Goal: Leave review/rating

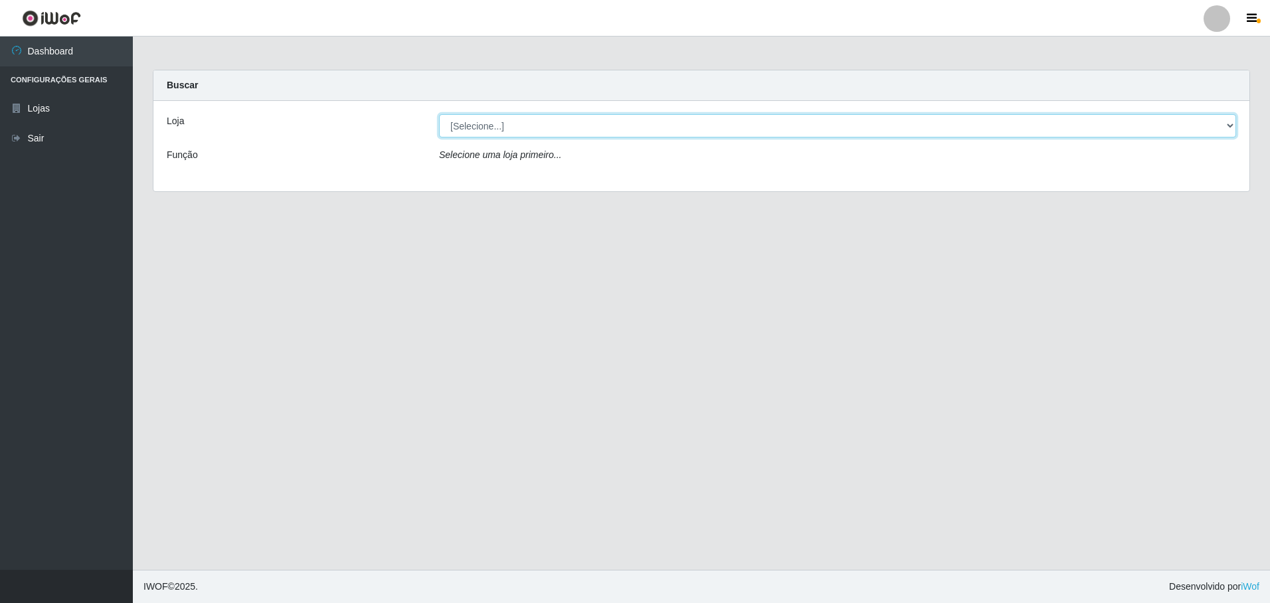
click at [563, 126] on select "[Selecione...] Extrabom - Loja 05 [GEOGRAPHIC_DATA]" at bounding box center [837, 125] width 797 height 23
select select "494"
click at [439, 114] on select "[Selecione...] Extrabom - Loja 05 [GEOGRAPHIC_DATA]" at bounding box center [837, 125] width 797 height 23
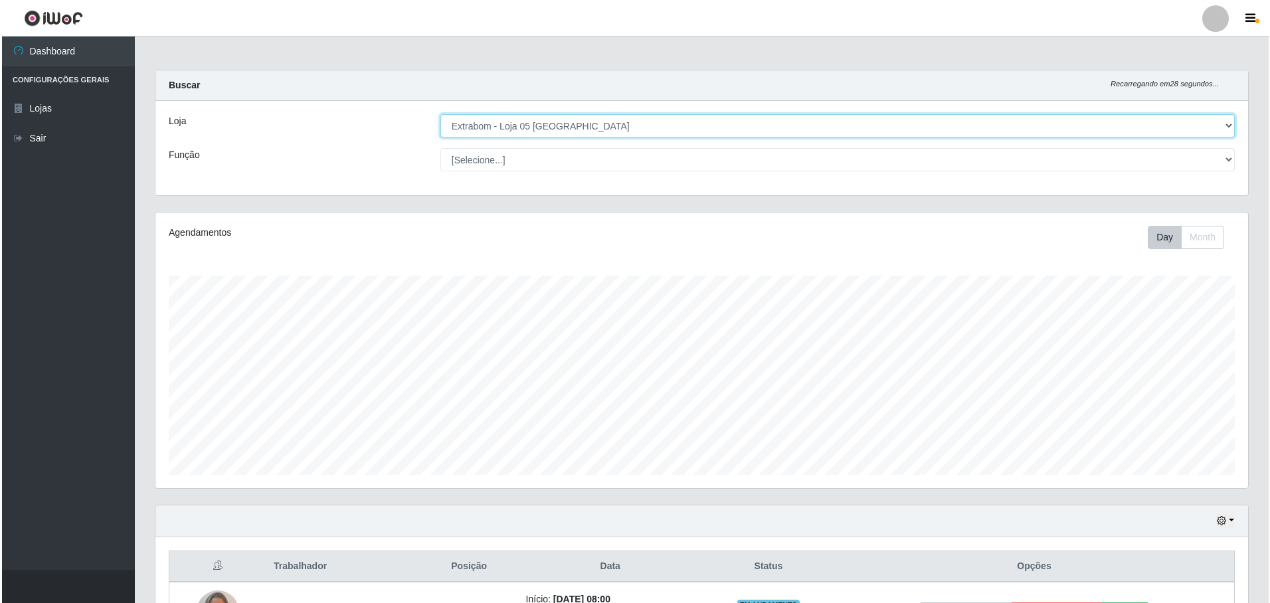
scroll to position [161, 0]
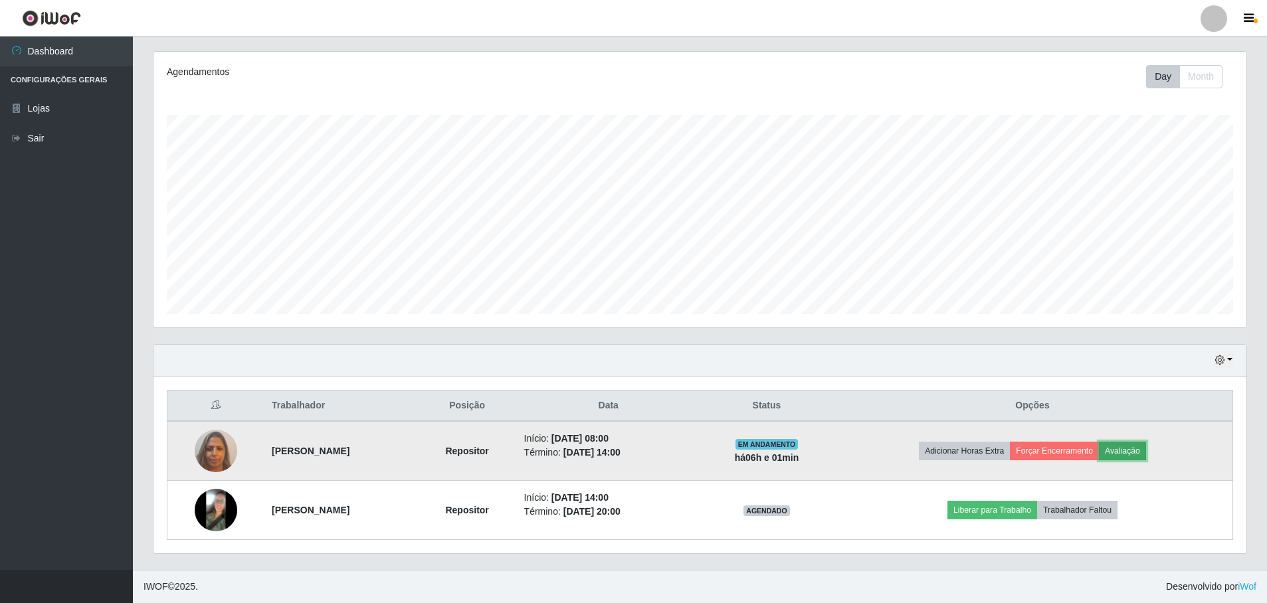
click at [1146, 453] on button "Avaliação" at bounding box center [1122, 451] width 47 height 19
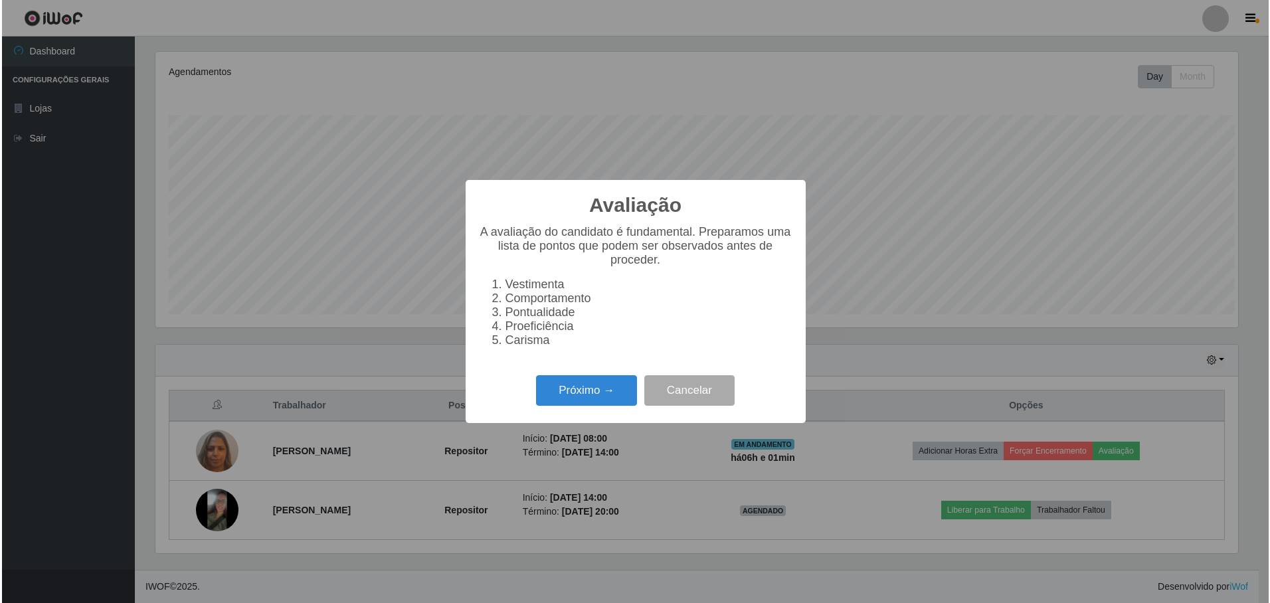
scroll to position [276, 1086]
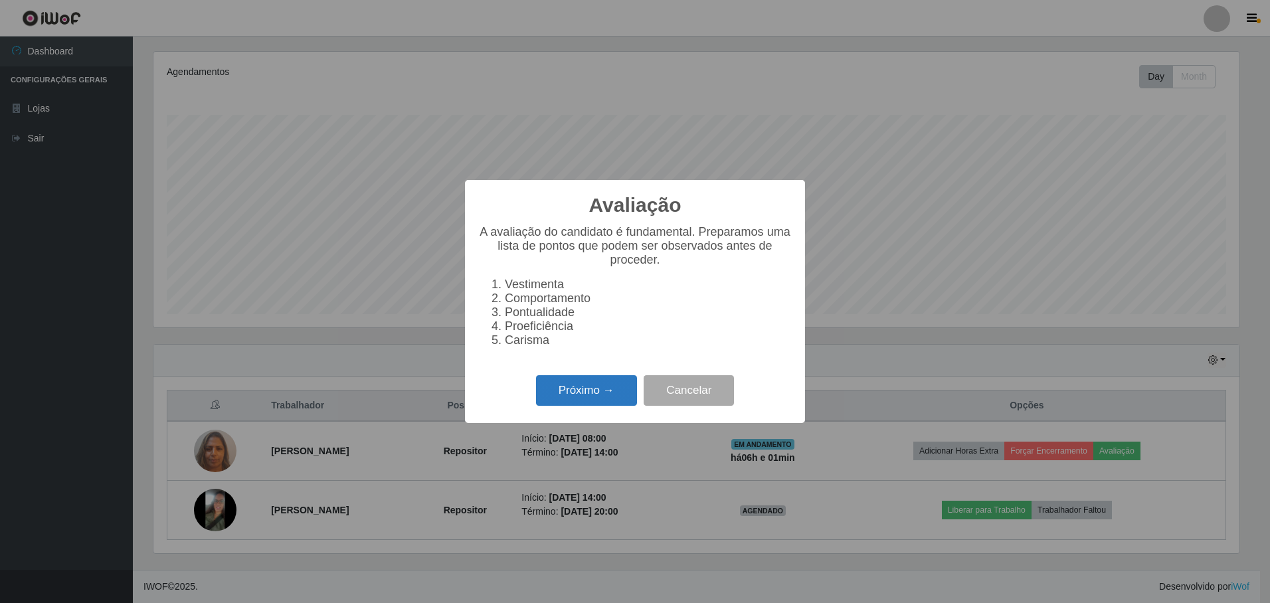
drag, startPoint x: 587, startPoint y: 401, endPoint x: 593, endPoint y: 405, distance: 7.2
click at [593, 405] on button "Próximo →" at bounding box center [586, 390] width 101 height 31
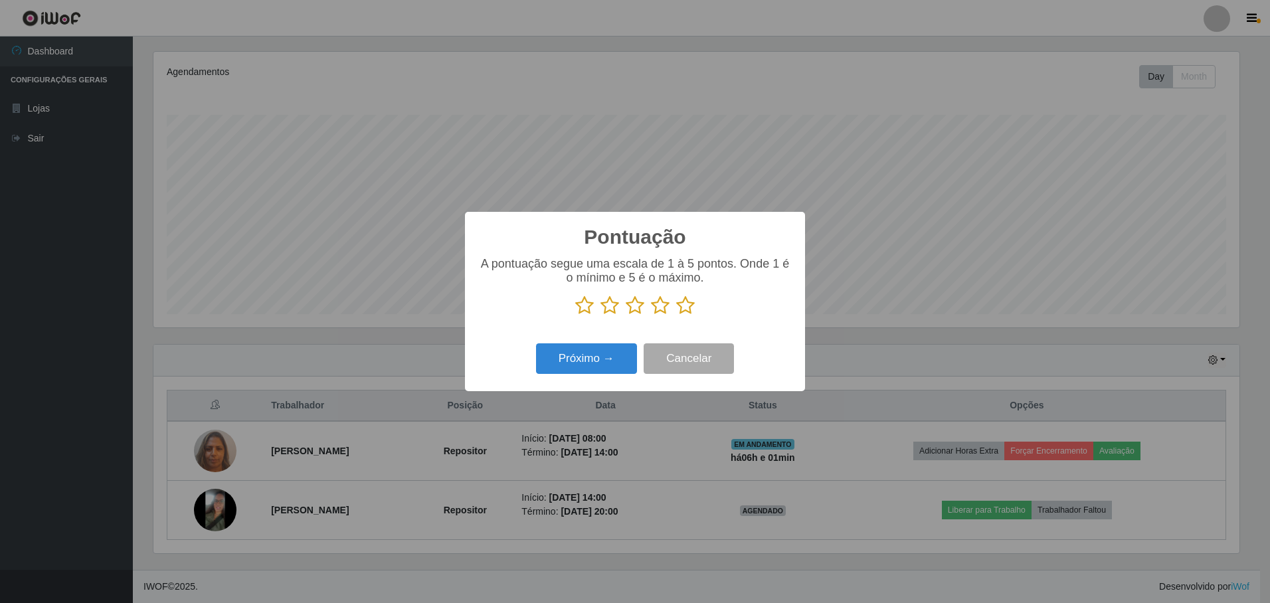
click at [684, 310] on icon at bounding box center [685, 306] width 19 height 20
click at [676, 316] on input "radio" at bounding box center [676, 316] width 0 height 0
click at [597, 363] on button "Próximo →" at bounding box center [586, 358] width 101 height 31
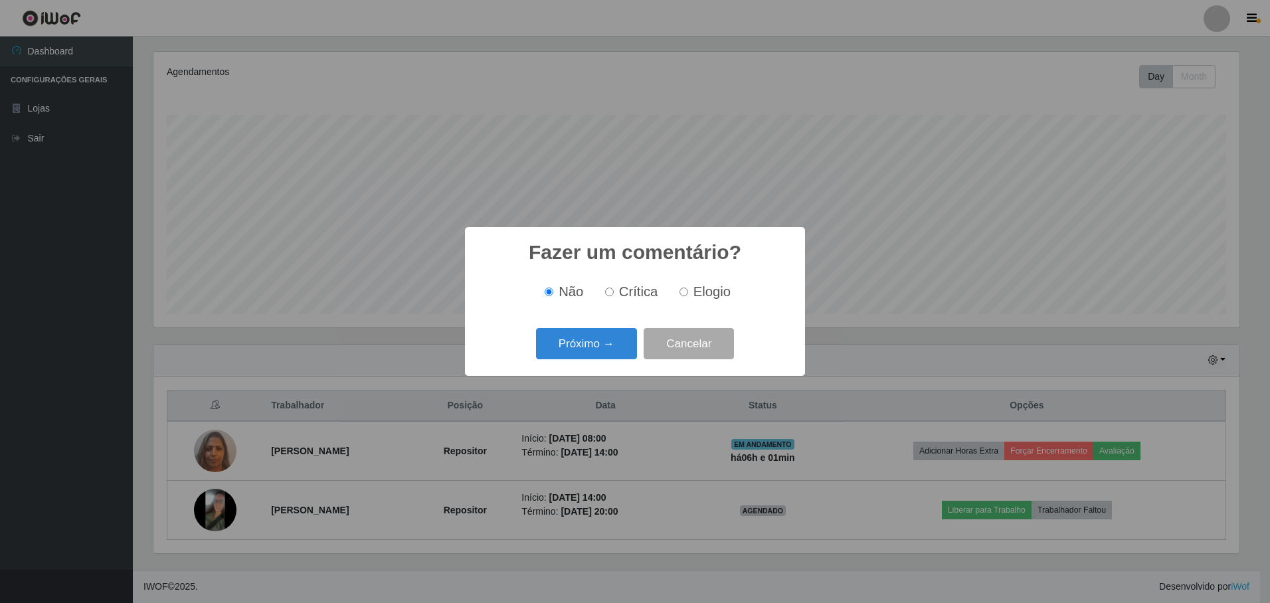
click at [684, 293] on input "Elogio" at bounding box center [684, 292] width 9 height 9
radio input "true"
click at [684, 294] on input "Elogio" at bounding box center [684, 292] width 9 height 9
click at [592, 342] on button "Próximo →" at bounding box center [586, 343] width 101 height 31
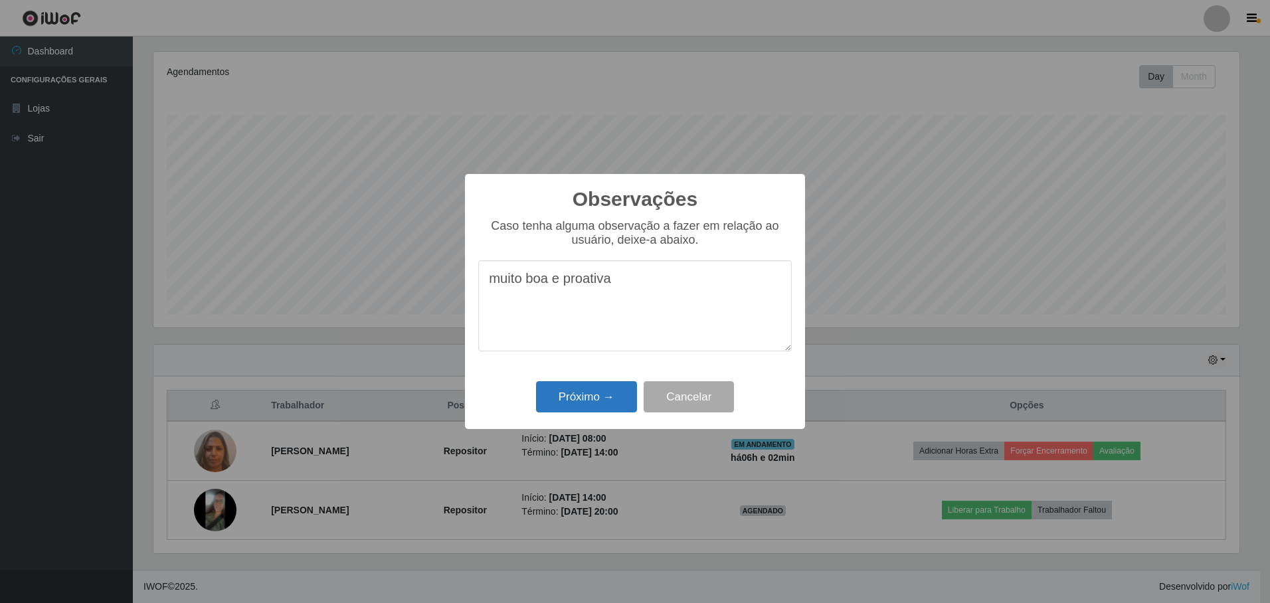
type textarea "muito boa e proativa"
click at [594, 396] on button "Próximo →" at bounding box center [586, 396] width 101 height 31
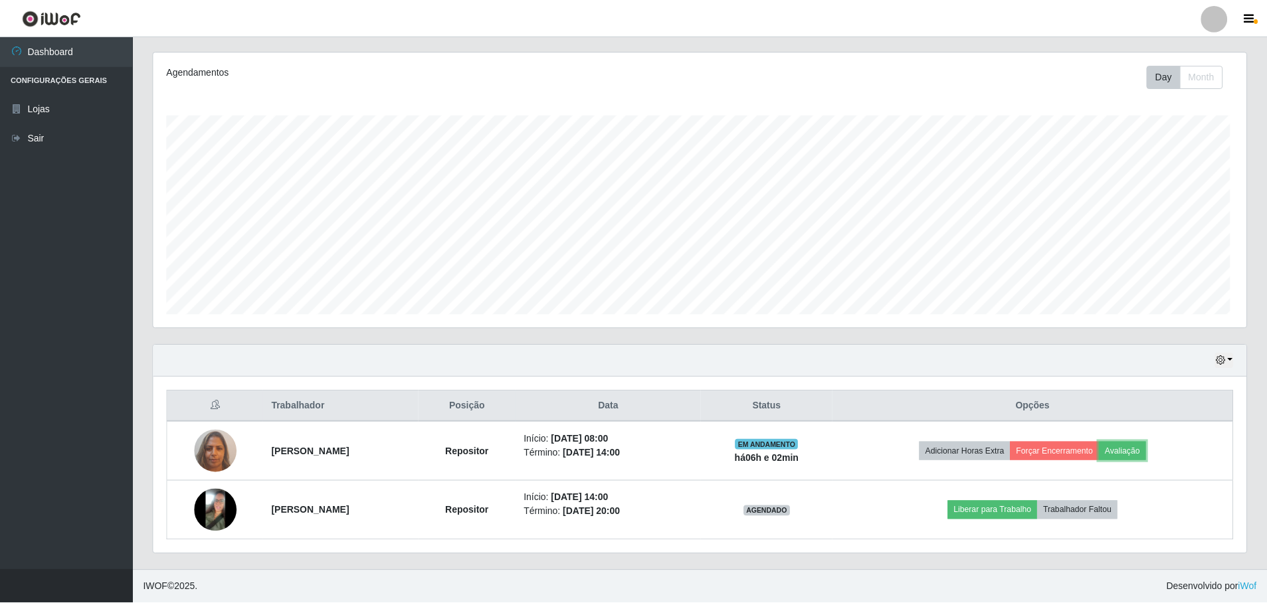
scroll to position [276, 1093]
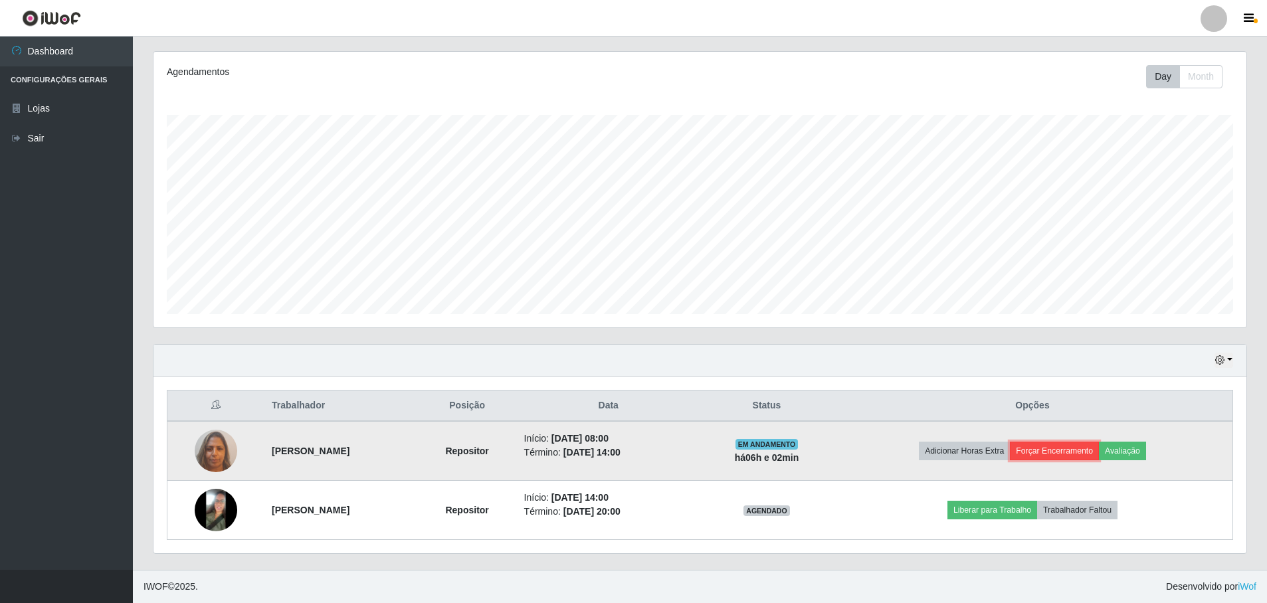
click at [1080, 451] on button "Forçar Encerramento" at bounding box center [1054, 451] width 89 height 19
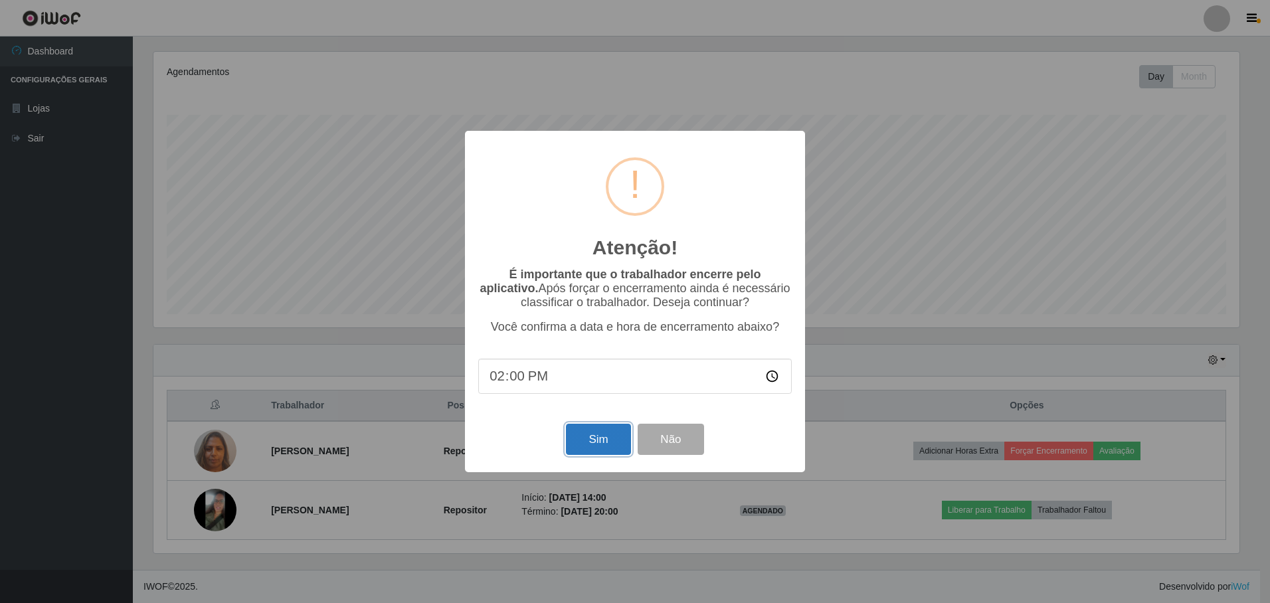
click at [601, 441] on button "Sim" at bounding box center [598, 439] width 64 height 31
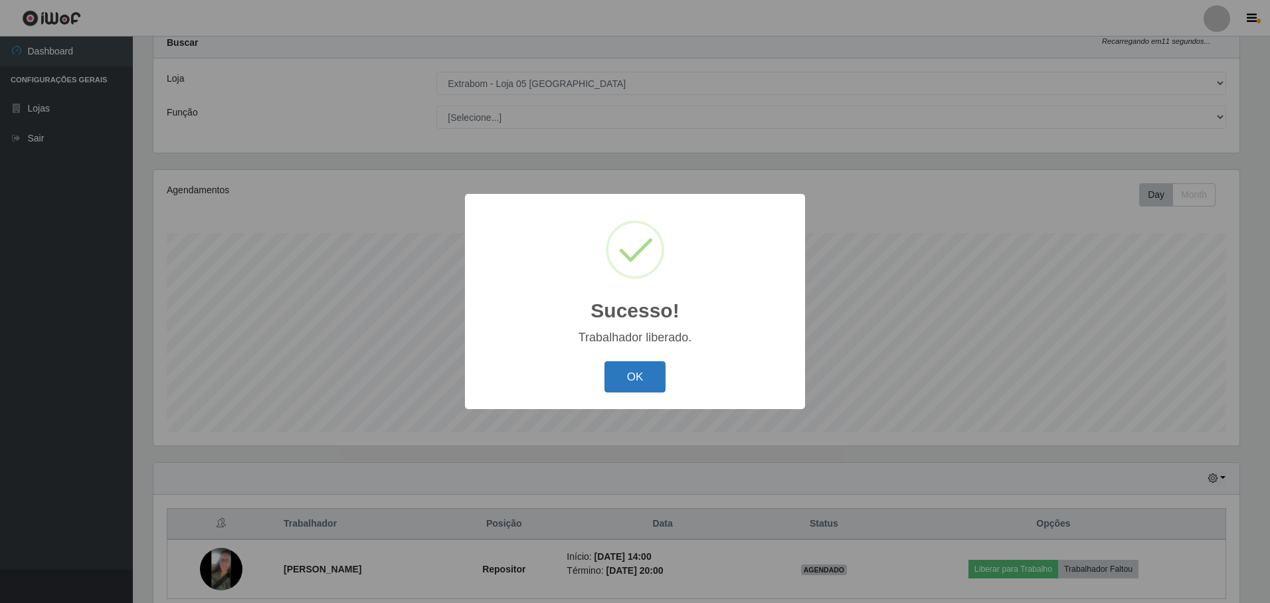
click at [648, 371] on button "OK" at bounding box center [636, 376] width 62 height 31
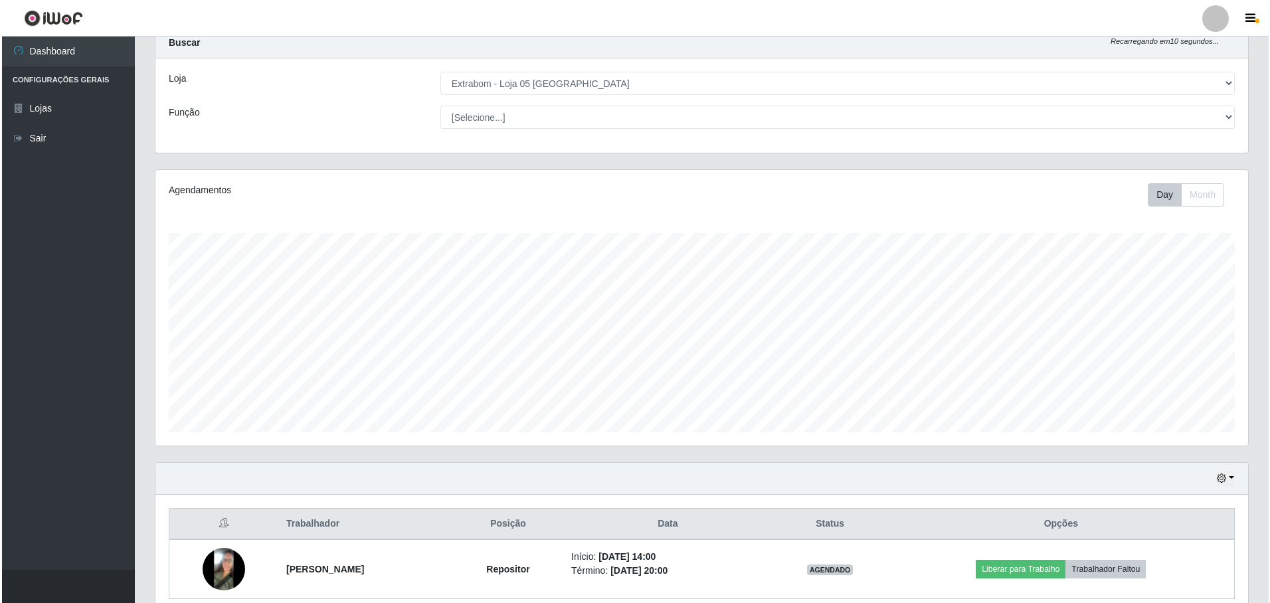
scroll to position [102, 0]
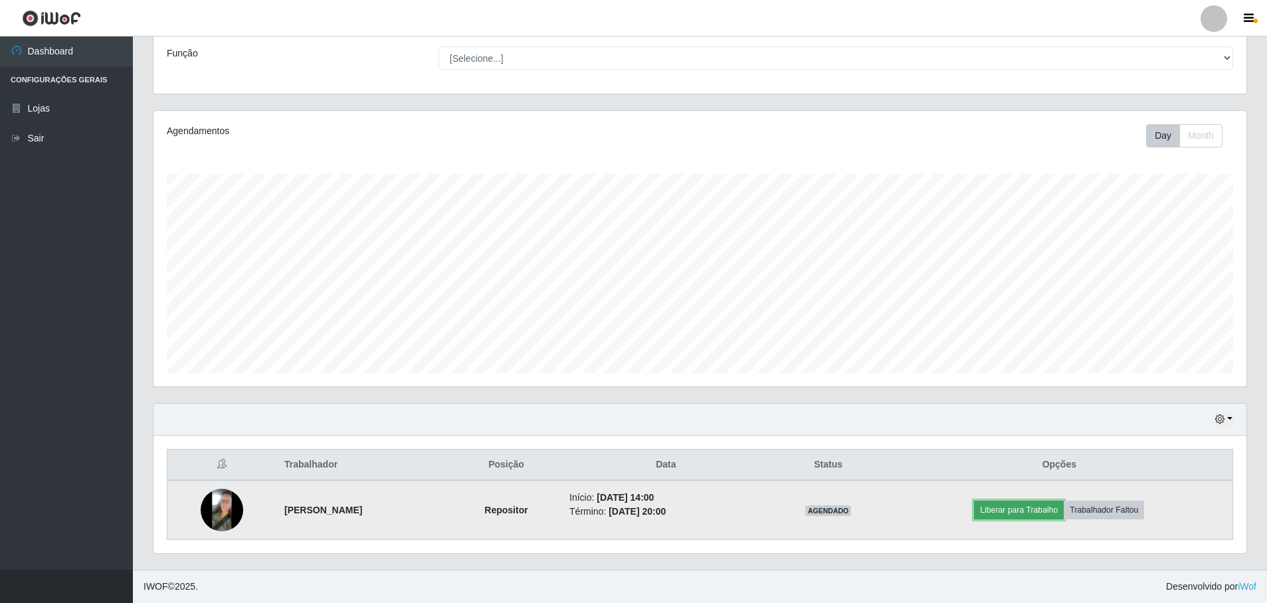
click at [1048, 513] on button "Liberar para Trabalho" at bounding box center [1019, 510] width 90 height 19
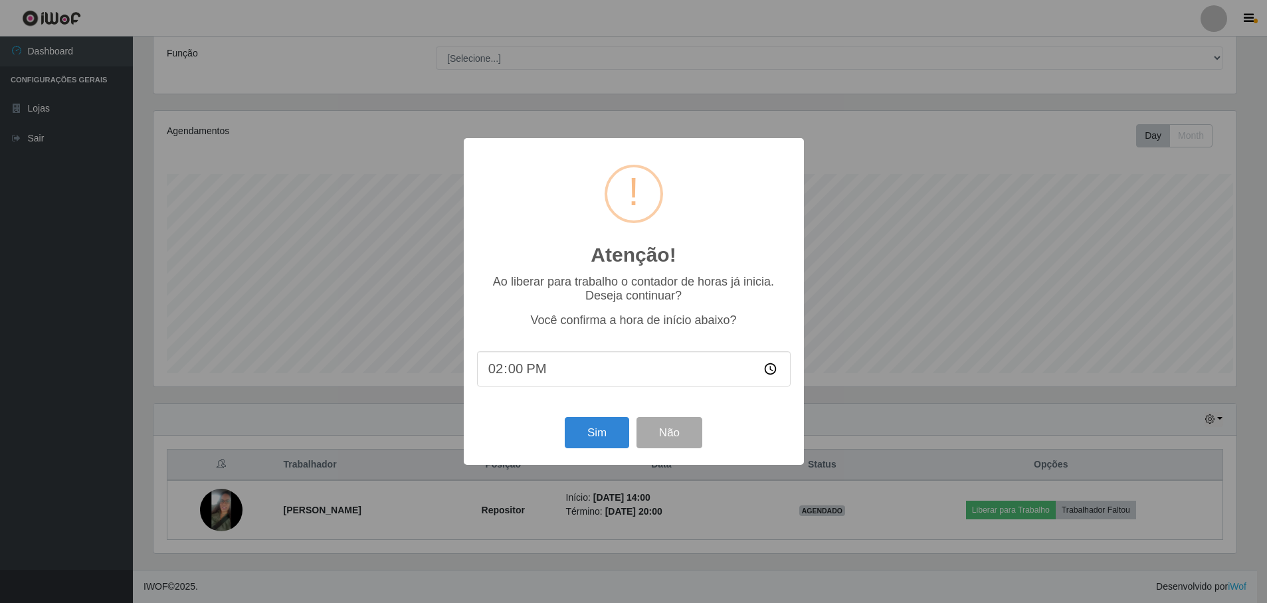
scroll to position [276, 1086]
click at [604, 430] on button "Sim" at bounding box center [598, 432] width 64 height 31
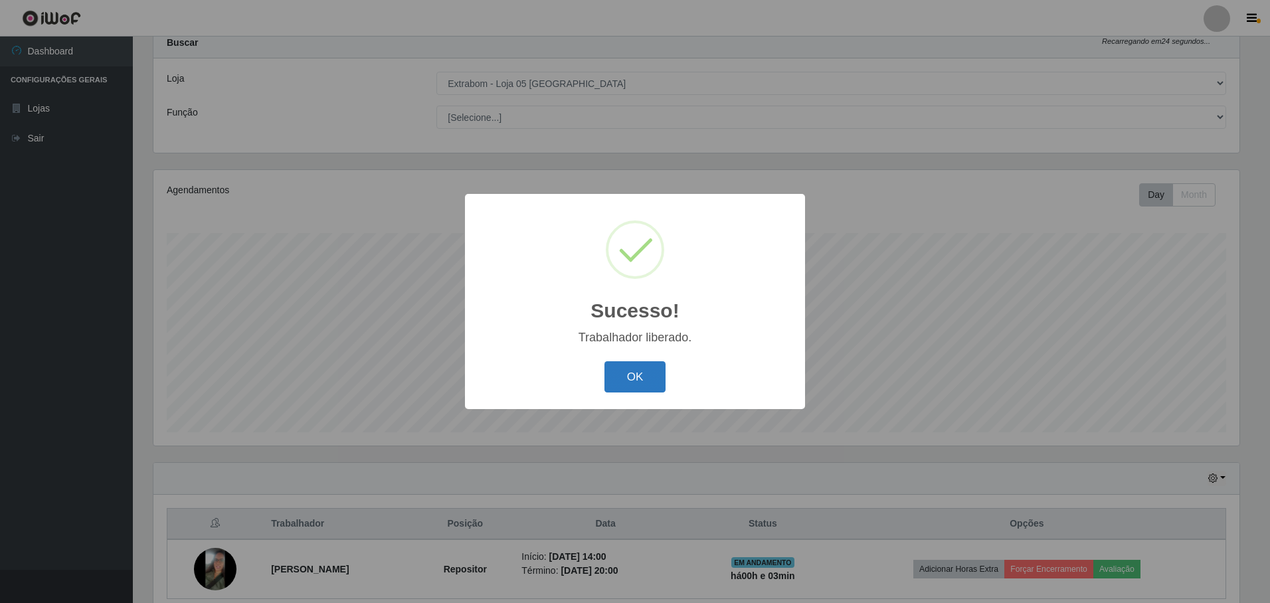
click at [638, 373] on button "OK" at bounding box center [636, 376] width 62 height 31
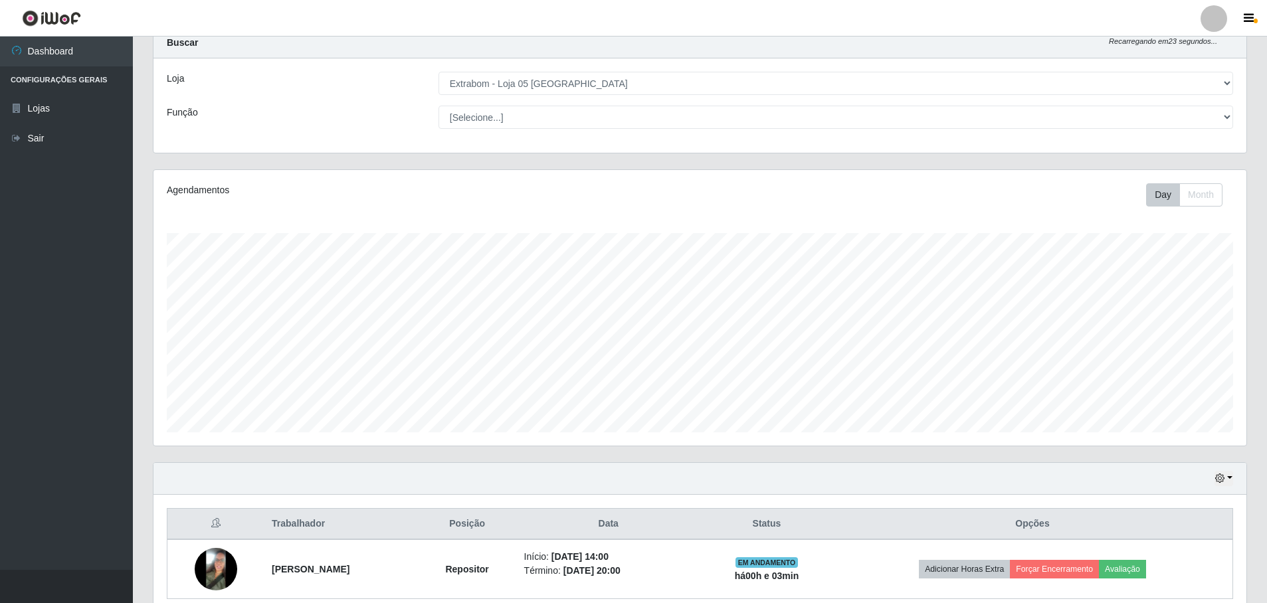
scroll to position [276, 1093]
